Goal: Task Accomplishment & Management: Use online tool/utility

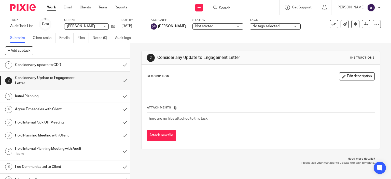
click at [47, 78] on h1 "Consider any Update to Engagement Letter" at bounding box center [48, 80] width 67 height 13
click at [118, 80] on input "submit" at bounding box center [65, 81] width 130 height 18
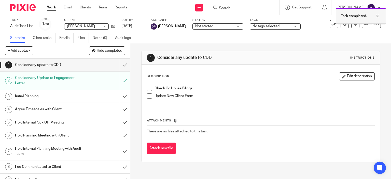
drag, startPoint x: 378, startPoint y: 15, endPoint x: 363, endPoint y: 20, distance: 15.3
click at [378, 15] on div at bounding box center [374, 16] width 14 height 6
click at [77, 99] on h1 "Initial Planning" at bounding box center [48, 97] width 67 height 8
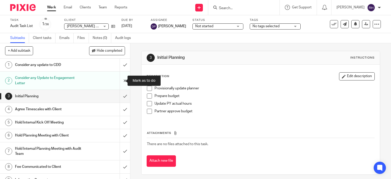
click at [120, 80] on input "submit" at bounding box center [65, 81] width 130 height 18
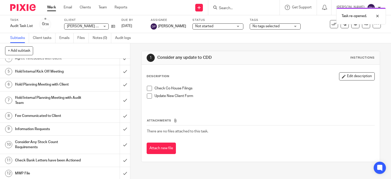
scroll to position [25, 0]
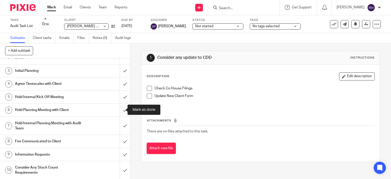
click at [120, 109] on input "submit" at bounding box center [65, 110] width 130 height 13
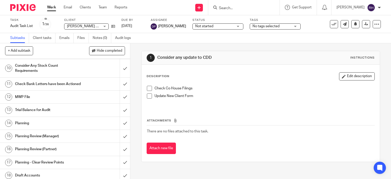
scroll to position [153, 0]
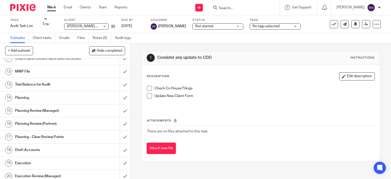
click at [42, 102] on h1 "Planning" at bounding box center [48, 98] width 67 height 8
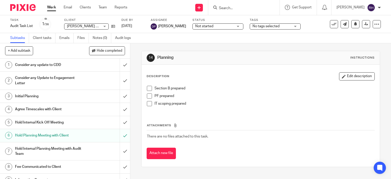
click at [148, 95] on span at bounding box center [149, 96] width 5 height 5
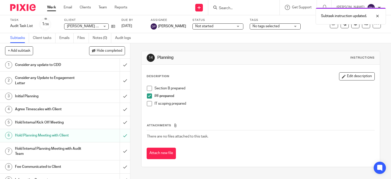
click at [148, 104] on span at bounding box center [149, 103] width 5 height 5
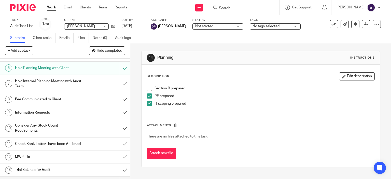
scroll to position [76, 0]
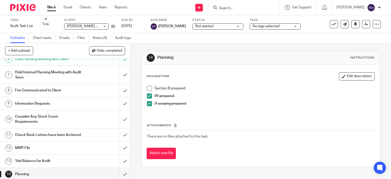
click at [86, 105] on div "Information Requests" at bounding box center [65, 104] width 100 height 8
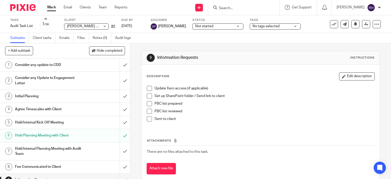
click at [147, 88] on span at bounding box center [149, 88] width 5 height 5
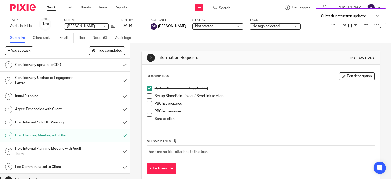
click at [147, 98] on span at bounding box center [149, 96] width 5 height 5
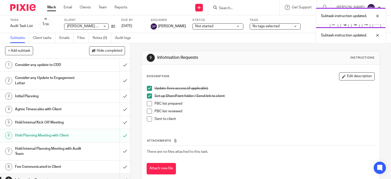
click at [148, 106] on span at bounding box center [149, 103] width 5 height 5
click at [148, 112] on span at bounding box center [149, 111] width 5 height 5
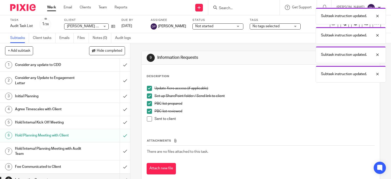
click at [147, 120] on span at bounding box center [149, 118] width 5 height 5
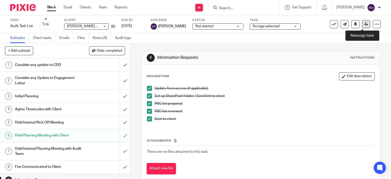
click at [365, 24] on icon at bounding box center [367, 24] width 4 height 4
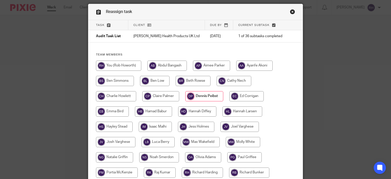
scroll to position [25, 0]
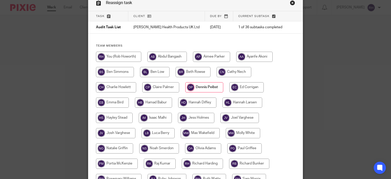
click at [290, 3] on link "Close this dialog window" at bounding box center [292, 3] width 5 height 7
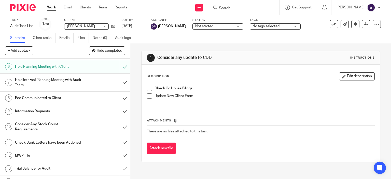
scroll to position [76, 0]
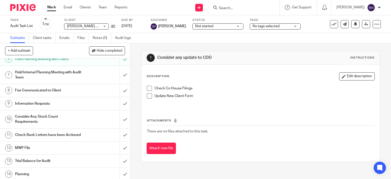
click at [48, 102] on h1 "Information Requests" at bounding box center [48, 104] width 67 height 8
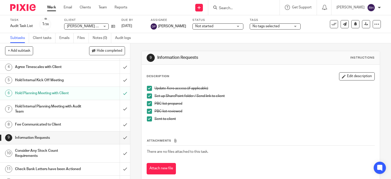
scroll to position [51, 0]
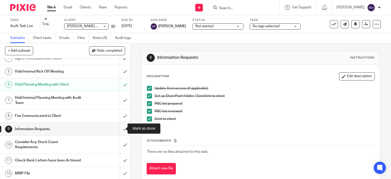
click at [119, 127] on input "submit" at bounding box center [65, 129] width 130 height 13
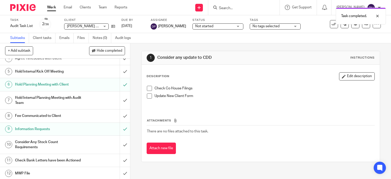
scroll to position [76, 0]
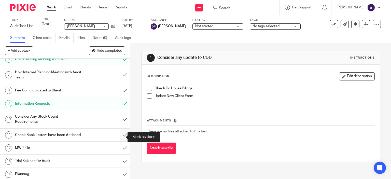
click at [120, 135] on input "submit" at bounding box center [65, 135] width 130 height 13
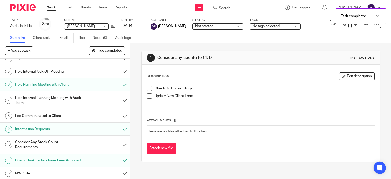
scroll to position [102, 0]
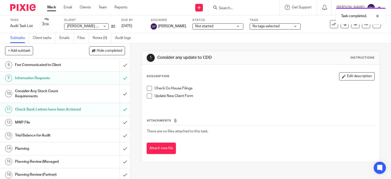
click at [55, 110] on h1 "Check Bank Letters have been Actioned" at bounding box center [48, 110] width 67 height 8
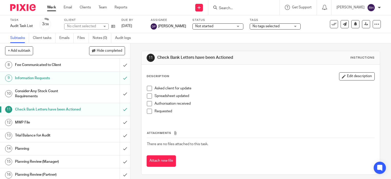
scroll to position [3, 0]
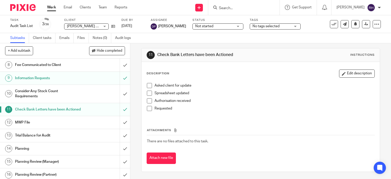
click at [46, 126] on h1 "MWP File" at bounding box center [48, 123] width 67 height 8
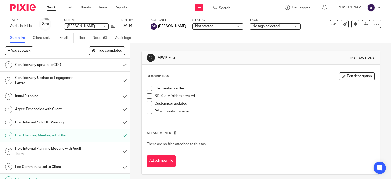
click at [148, 88] on span at bounding box center [149, 88] width 5 height 5
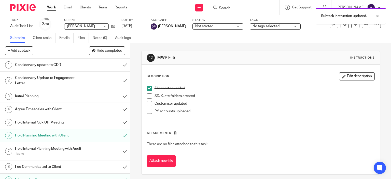
click at [147, 95] on span at bounding box center [149, 96] width 5 height 5
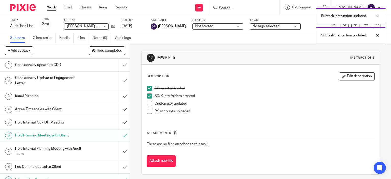
click at [147, 103] on span at bounding box center [149, 103] width 5 height 5
click at [147, 111] on span at bounding box center [149, 111] width 5 height 5
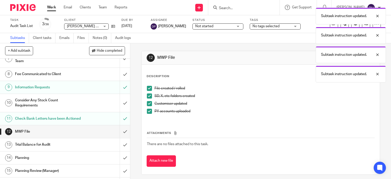
scroll to position [102, 0]
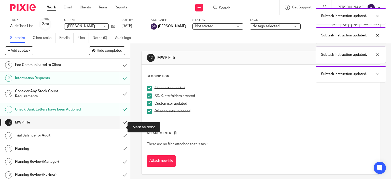
click at [119, 126] on input "submit" at bounding box center [65, 122] width 130 height 13
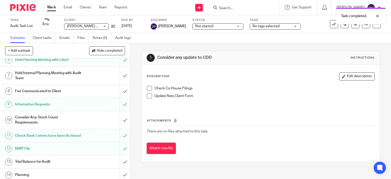
scroll to position [102, 0]
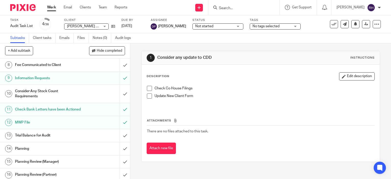
click at [33, 139] on h1 "Trial Balance for Audit" at bounding box center [48, 136] width 67 height 8
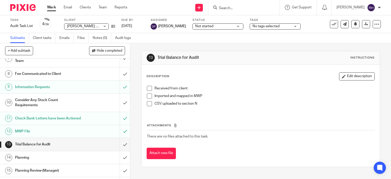
scroll to position [102, 0]
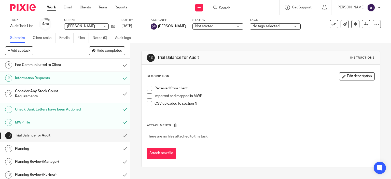
click at [147, 89] on span at bounding box center [149, 88] width 5 height 5
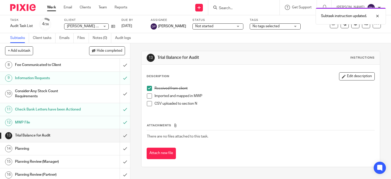
click at [148, 96] on span at bounding box center [149, 96] width 5 height 5
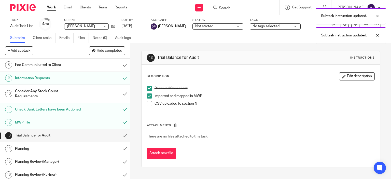
click at [148, 104] on span at bounding box center [149, 103] width 5 height 5
click at [120, 140] on input "submit" at bounding box center [65, 135] width 130 height 13
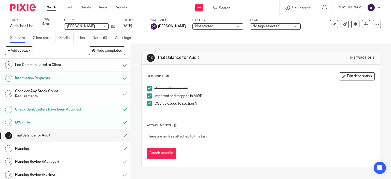
click at [71, 153] on h1 "Planning" at bounding box center [48, 149] width 67 height 8
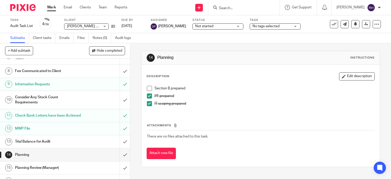
scroll to position [127, 0]
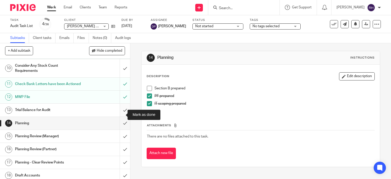
click at [120, 114] on input "submit" at bounding box center [65, 110] width 130 height 13
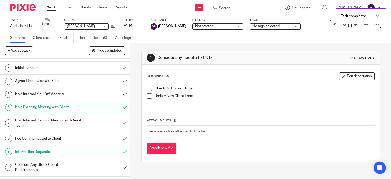
scroll to position [127, 0]
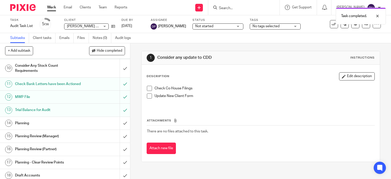
click at [76, 126] on h1 "Planning" at bounding box center [48, 124] width 67 height 8
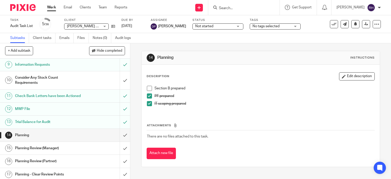
scroll to position [127, 0]
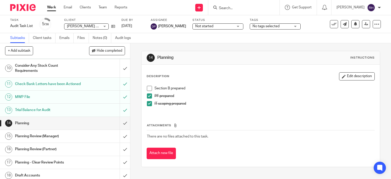
click at [147, 89] on span at bounding box center [149, 88] width 5 height 5
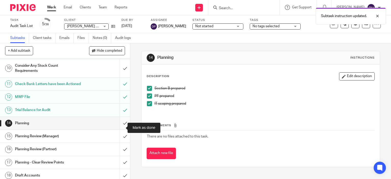
click at [120, 127] on input "submit" at bounding box center [65, 123] width 130 height 13
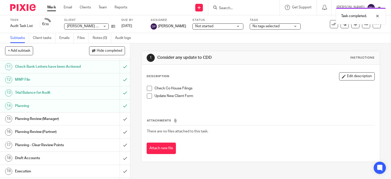
scroll to position [153, 0]
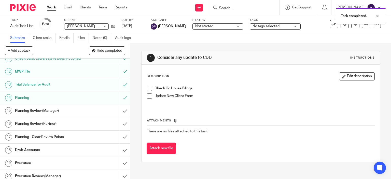
click at [86, 115] on div "Planning Review (Manager)" at bounding box center [65, 111] width 100 height 8
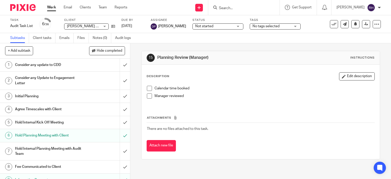
click at [149, 88] on span at bounding box center [149, 88] width 5 height 5
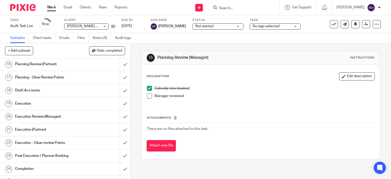
scroll to position [204, 0]
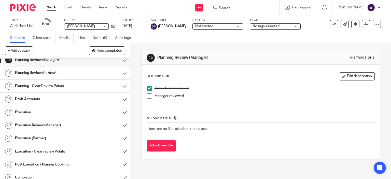
click at [67, 119] on link "19 Execution" at bounding box center [60, 112] width 120 height 13
